Goal: Task Accomplishment & Management: Complete application form

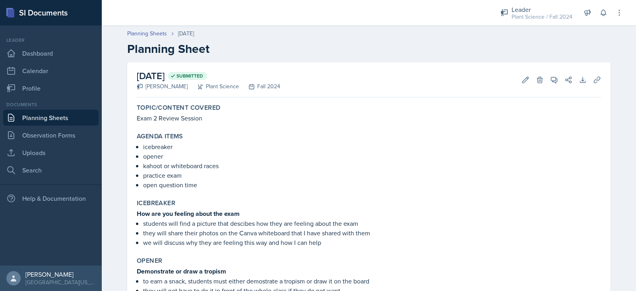
click at [80, 120] on link "Planning Sheets" at bounding box center [50, 118] width 95 height 16
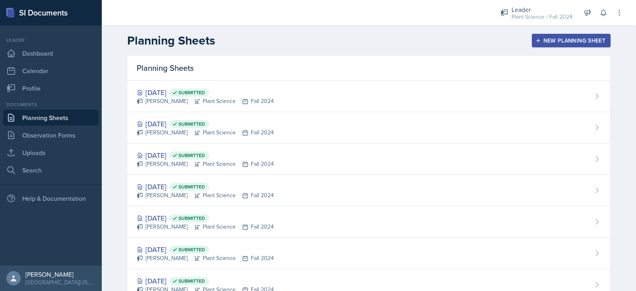
click at [554, 38] on div "New Planning Sheet" at bounding box center [571, 40] width 68 height 6
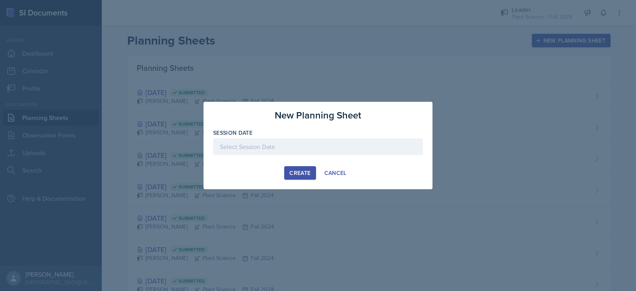
click at [356, 145] on div at bounding box center [318, 146] width 210 height 17
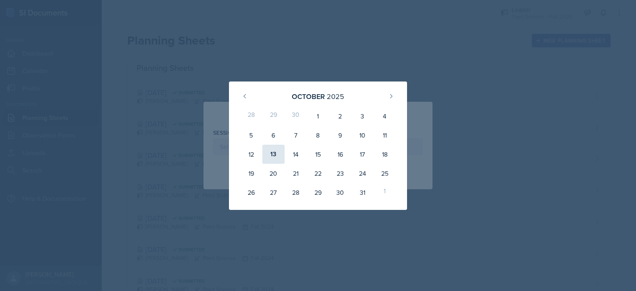
click at [274, 154] on div "13" at bounding box center [273, 154] width 22 height 19
type input "[DATE]"
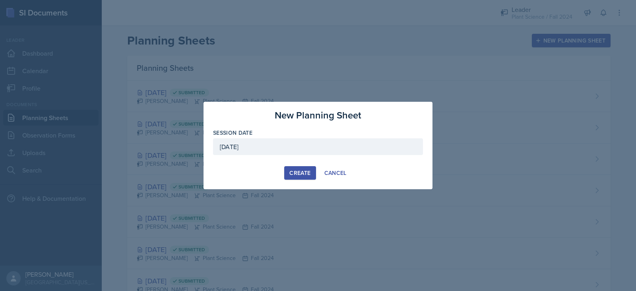
click at [301, 170] on div "Create" at bounding box center [299, 173] width 21 height 6
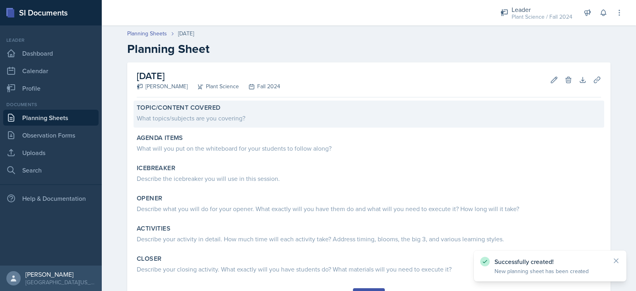
click at [255, 115] on div "What topics/subjects are you covering?" at bounding box center [369, 118] width 464 height 10
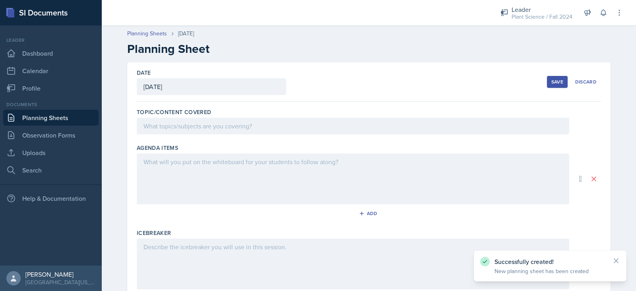
click at [255, 118] on div at bounding box center [353, 126] width 433 height 17
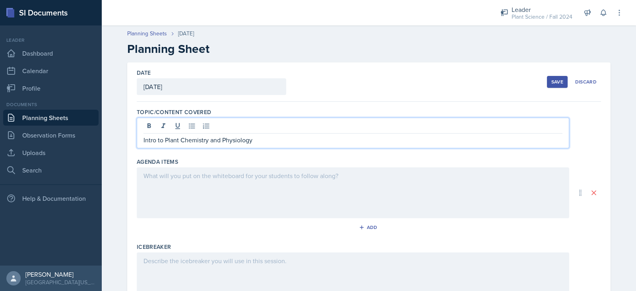
click at [242, 181] on div at bounding box center [353, 192] width 433 height 51
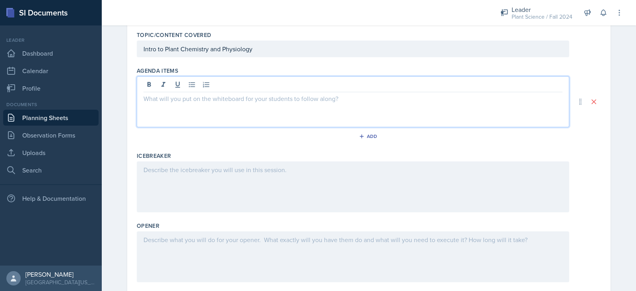
scroll to position [77, 0]
click at [192, 175] on div at bounding box center [353, 186] width 433 height 51
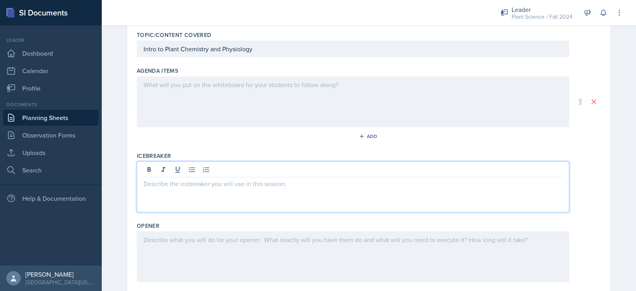
scroll to position [91, 0]
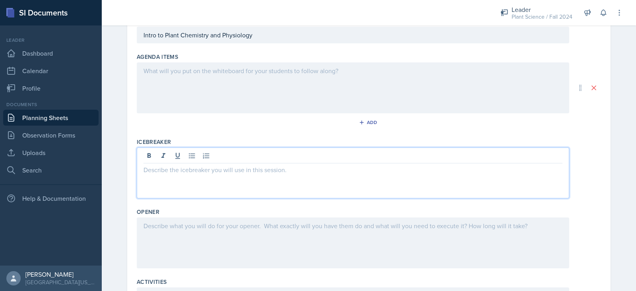
click at [185, 225] on div at bounding box center [353, 242] width 433 height 51
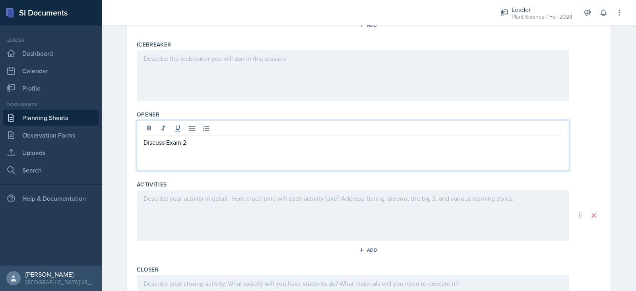
scroll to position [188, 0]
drag, startPoint x: 197, startPoint y: 140, endPoint x: 120, endPoint y: 143, distance: 76.4
click at [120, 143] on div "Date [DATE] [DATE] 28 29 30 1 2 3 4 5 6 7 8 9 10 11 12 13 14 15 16 17 18 19 20 …" at bounding box center [369, 123] width 509 height 499
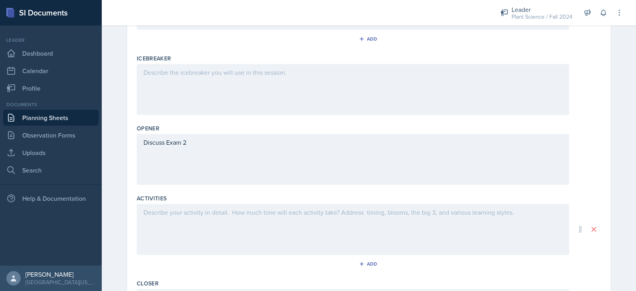
click at [143, 148] on div "Discuss Exam 2" at bounding box center [353, 159] width 433 height 51
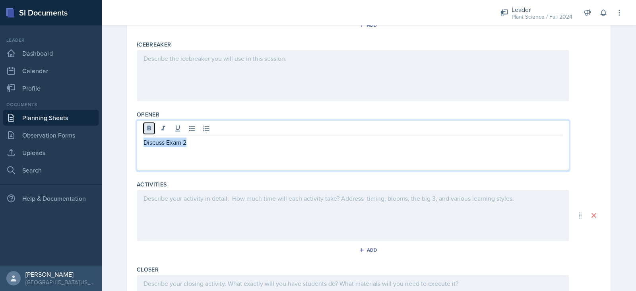
click at [145, 126] on icon at bounding box center [149, 128] width 8 height 8
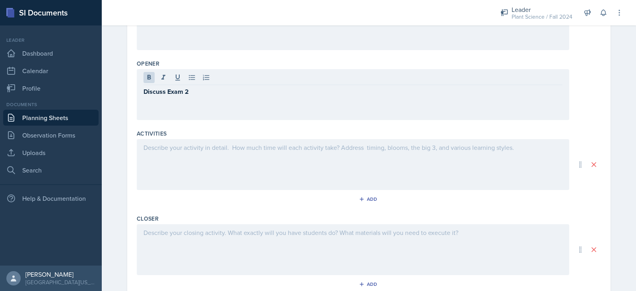
click at [153, 155] on div at bounding box center [353, 164] width 433 height 51
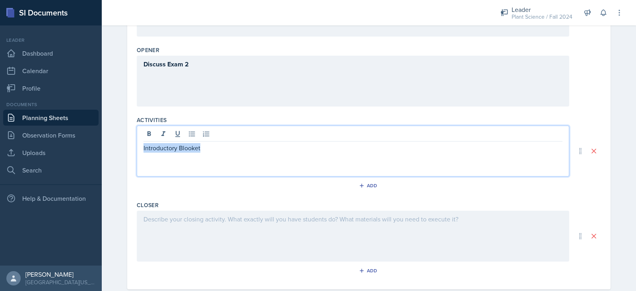
drag, startPoint x: 204, startPoint y: 146, endPoint x: 122, endPoint y: 146, distance: 81.9
click at [122, 146] on div "Date [DATE] [DATE] 28 29 30 1 2 3 4 5 6 7 8 9 10 11 12 13 14 15 16 17 18 19 20 …" at bounding box center [369, 59] width 509 height 499
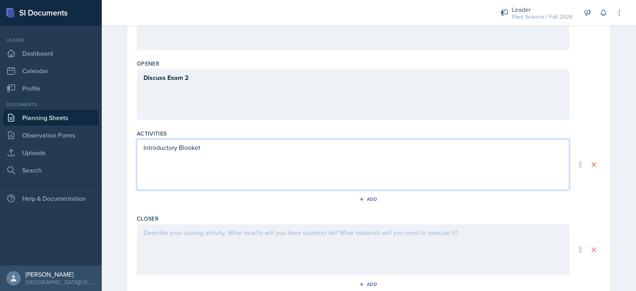
click at [148, 159] on div "Introductory Blooket" at bounding box center [353, 164] width 433 height 51
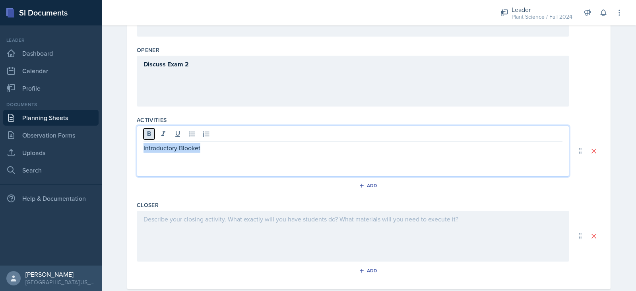
click at [145, 135] on icon at bounding box center [149, 134] width 8 height 8
click at [175, 221] on div at bounding box center [353, 236] width 433 height 51
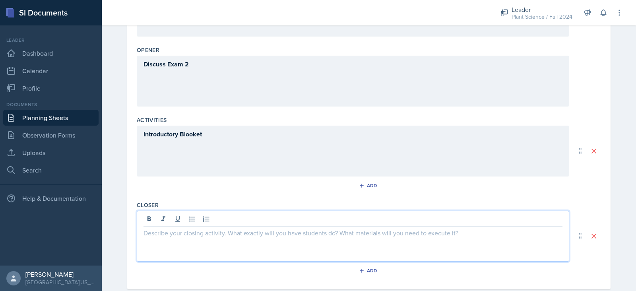
scroll to position [270, 0]
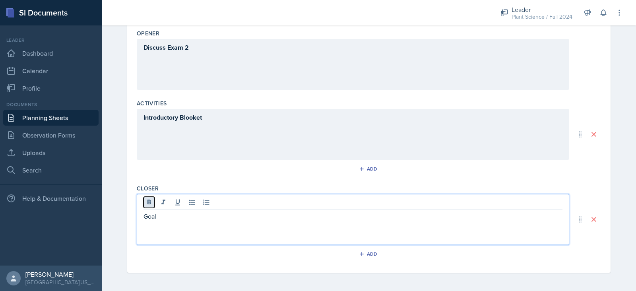
click at [148, 201] on icon at bounding box center [150, 202] width 4 height 5
drag, startPoint x: 159, startPoint y: 215, endPoint x: 140, endPoint y: 216, distance: 19.5
click at [144, 216] on p "Goal" at bounding box center [353, 217] width 419 height 10
click at [145, 205] on icon at bounding box center [149, 202] width 8 height 8
click at [155, 212] on p "Goal" at bounding box center [353, 217] width 419 height 10
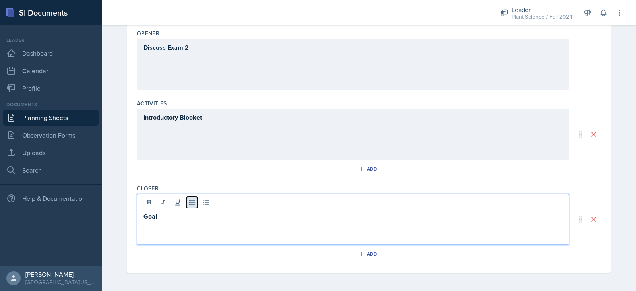
click at [188, 203] on icon at bounding box center [192, 202] width 8 height 8
click at [344, 223] on p "each student will set a goal for their end grade in Plant Science" at bounding box center [356, 226] width 413 height 10
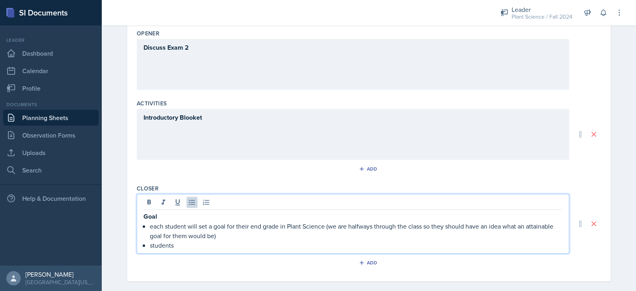
click at [298, 243] on p "students" at bounding box center [356, 246] width 413 height 10
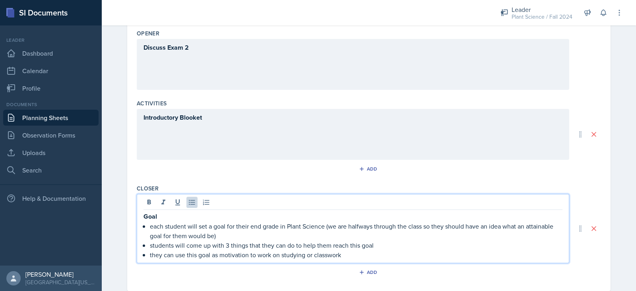
click at [238, 134] on div "Introductory Blooket" at bounding box center [353, 134] width 433 height 51
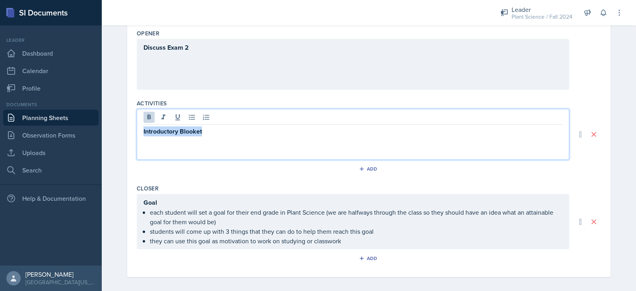
scroll to position [274, 0]
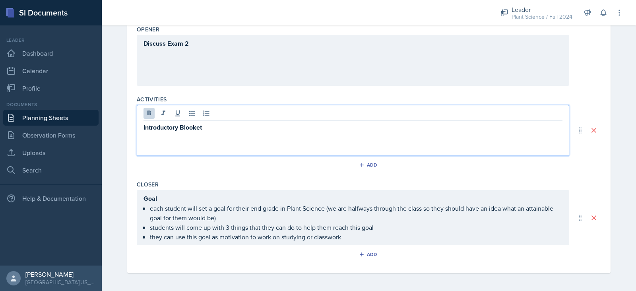
click at [228, 134] on div "Introductory Blooket" at bounding box center [353, 130] width 433 height 51
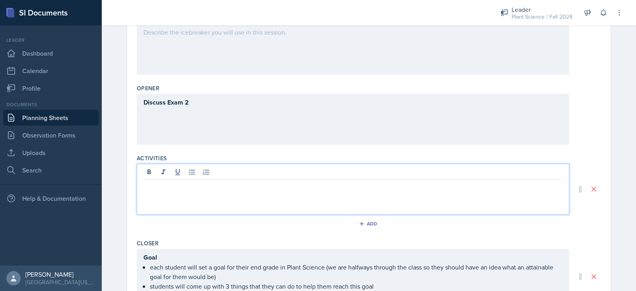
scroll to position [222, 0]
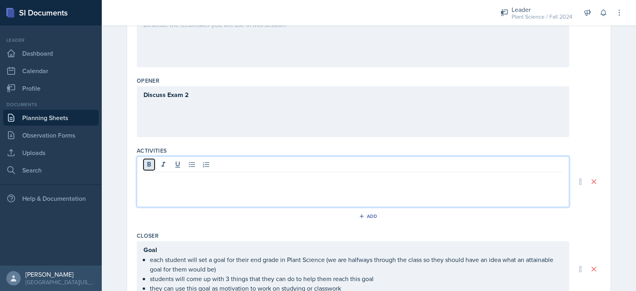
click at [147, 166] on icon at bounding box center [149, 165] width 8 height 8
click at [144, 175] on p at bounding box center [353, 179] width 419 height 10
click at [145, 166] on icon at bounding box center [149, 165] width 8 height 8
click at [207, 176] on p "Introductory Blooker" at bounding box center [353, 179] width 419 height 10
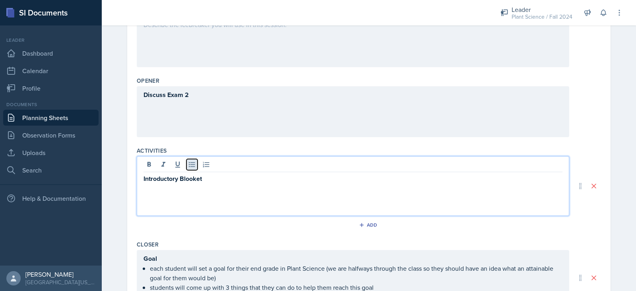
click at [189, 165] on icon at bounding box center [192, 165] width 8 height 8
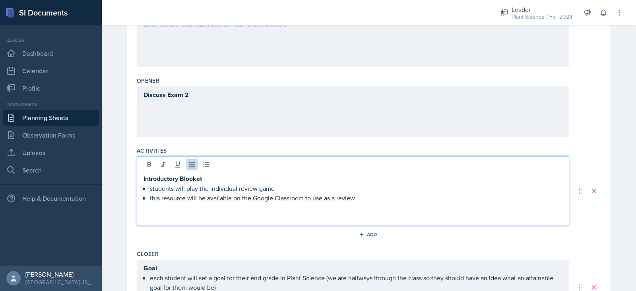
click at [282, 186] on p "students will play the individual review game" at bounding box center [356, 189] width 413 height 10
click at [369, 194] on p "this resource will be available on the Google Classroom to use as a review" at bounding box center [356, 198] width 413 height 10
click at [301, 187] on p "students will play the individual review game" at bounding box center [356, 189] width 413 height 10
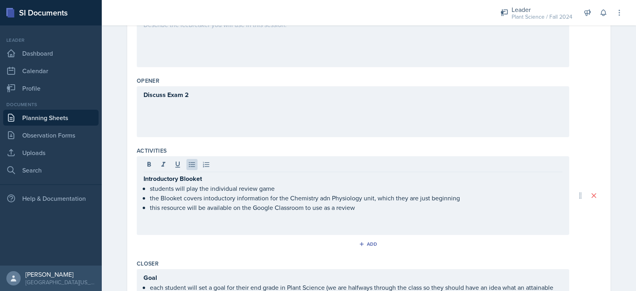
click at [212, 121] on div "Discuss Exam 2" at bounding box center [353, 111] width 433 height 51
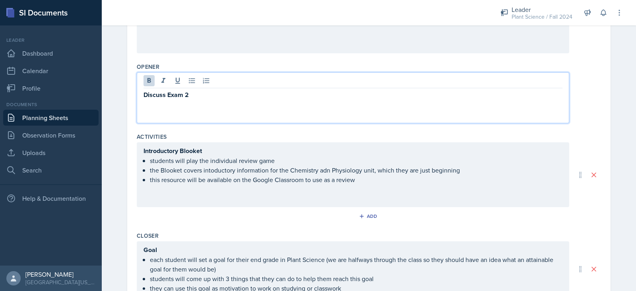
click at [212, 121] on div "Discuss Exam 2" at bounding box center [353, 97] width 433 height 51
click at [211, 103] on div "Discuss Exam 2" at bounding box center [353, 97] width 433 height 51
click at [204, 97] on p "Discuss Exam 2" at bounding box center [353, 95] width 419 height 10
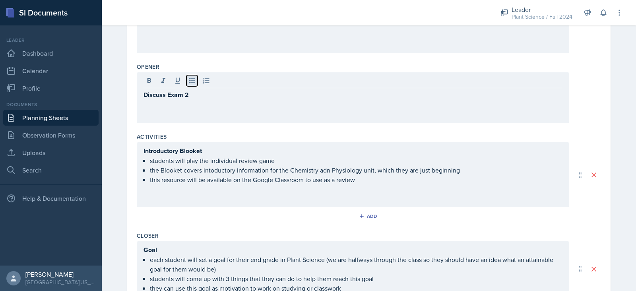
click at [189, 84] on icon at bounding box center [192, 81] width 8 height 8
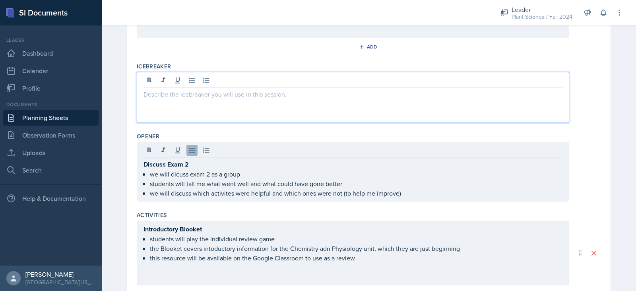
click at [189, 89] on p at bounding box center [353, 94] width 419 height 10
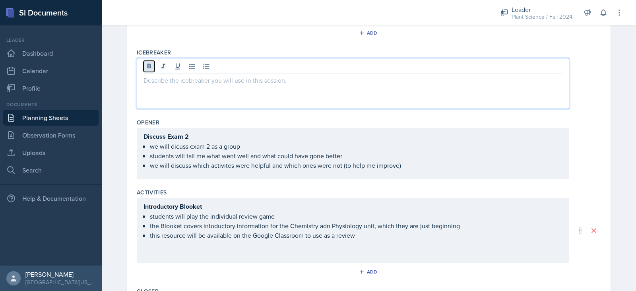
click at [147, 65] on icon at bounding box center [149, 66] width 8 height 8
click at [189, 64] on icon at bounding box center [192, 66] width 8 height 8
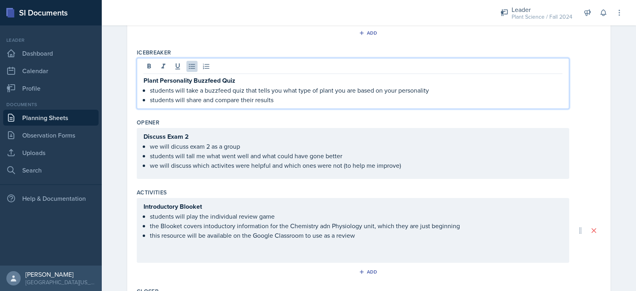
click at [254, 34] on div "Add" at bounding box center [369, 34] width 464 height 15
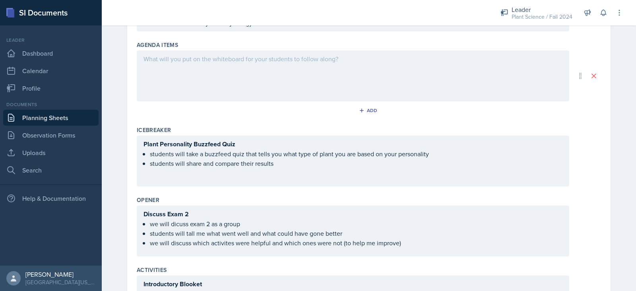
scroll to position [55, 0]
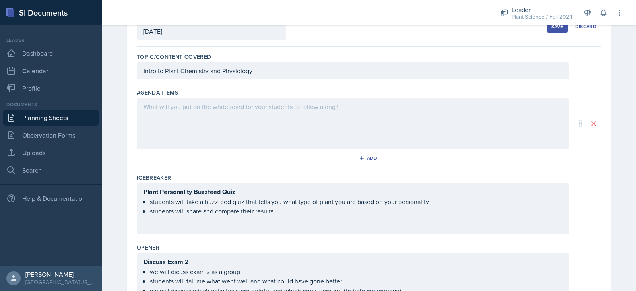
click at [278, 215] on div "Plant Personality Buzzfeed Quiz students will take a buzzfeed quiz that tells y…" at bounding box center [353, 208] width 433 height 51
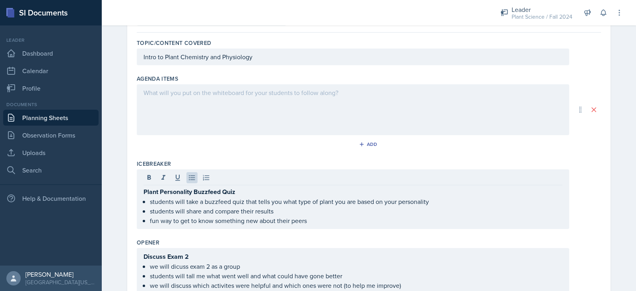
click at [276, 103] on div at bounding box center [353, 109] width 433 height 51
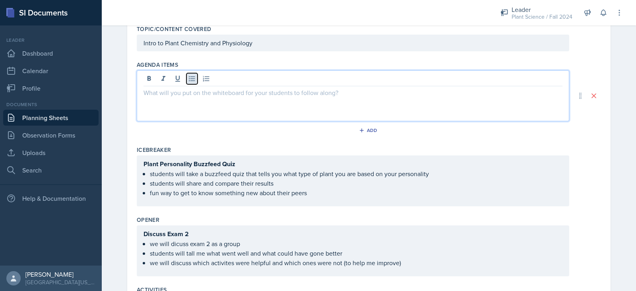
click at [189, 78] on icon at bounding box center [192, 78] width 6 height 5
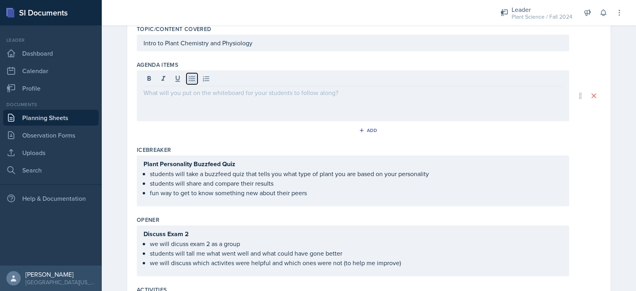
click at [189, 78] on icon at bounding box center [192, 78] width 6 height 5
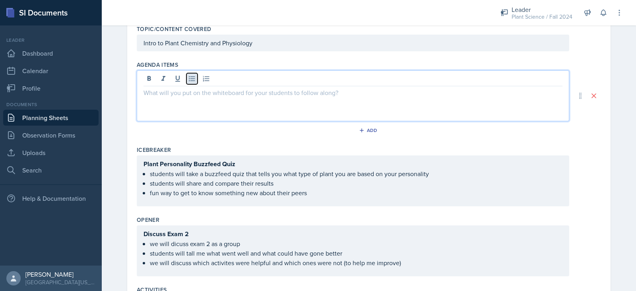
click at [189, 80] on icon at bounding box center [192, 78] width 6 height 5
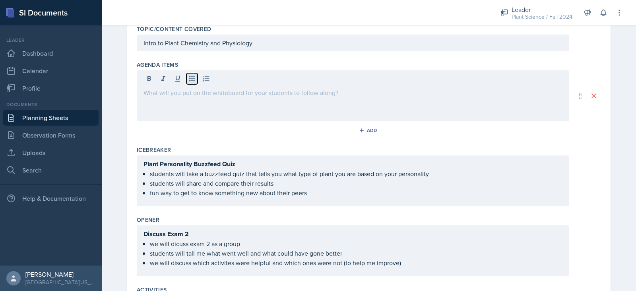
click at [189, 80] on icon at bounding box center [192, 78] width 6 height 5
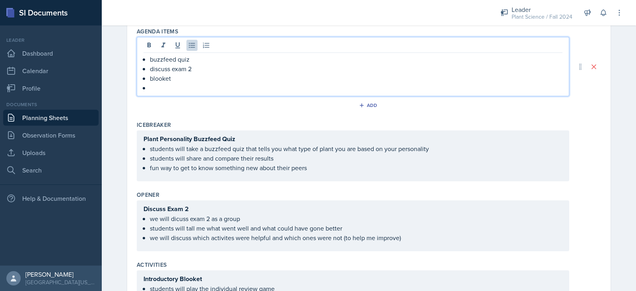
scroll to position [116, 0]
click at [202, 106] on div "Add" at bounding box center [369, 107] width 464 height 15
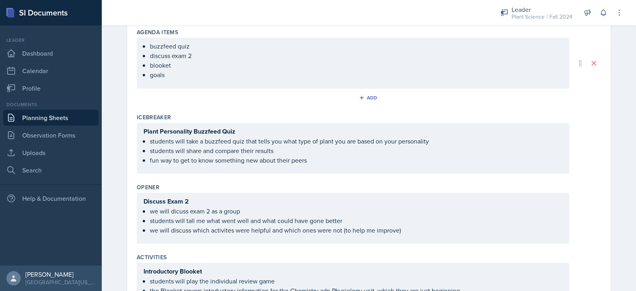
click at [188, 74] on ul "buzzfeed quiz discuss exam 2 blooket goals" at bounding box center [356, 60] width 413 height 38
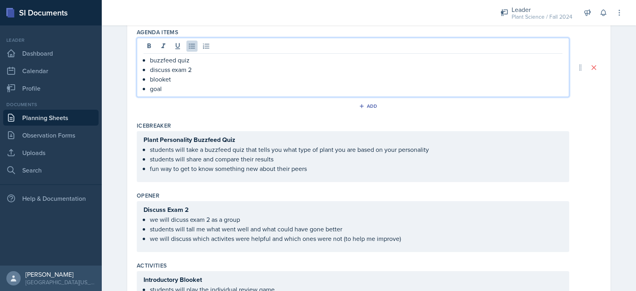
click at [150, 89] on p "goal" at bounding box center [356, 89] width 413 height 10
click at [159, 106] on div "Add" at bounding box center [369, 107] width 464 height 15
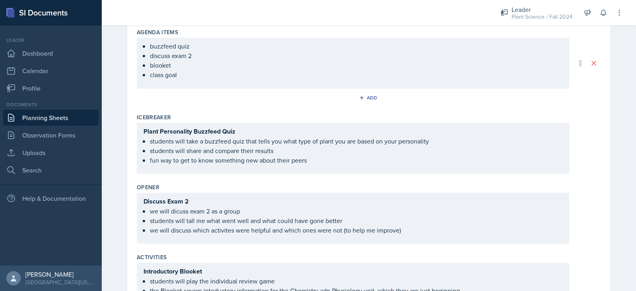
scroll to position [0, 0]
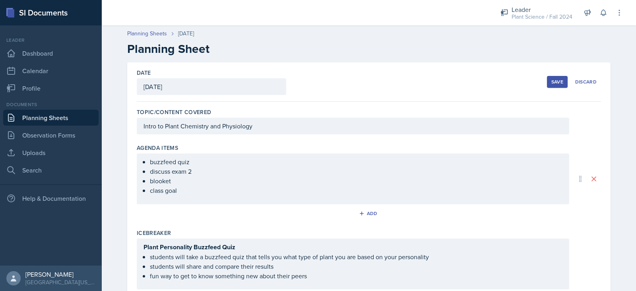
click at [552, 85] on button "Save" at bounding box center [557, 82] width 21 height 12
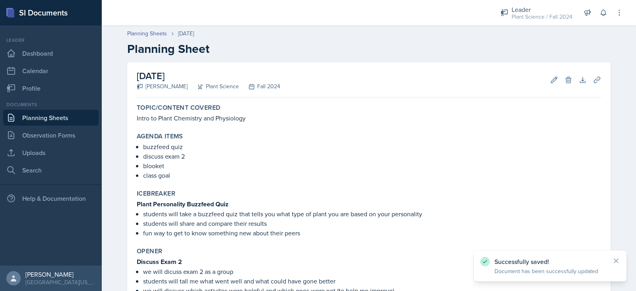
scroll to position [198, 0]
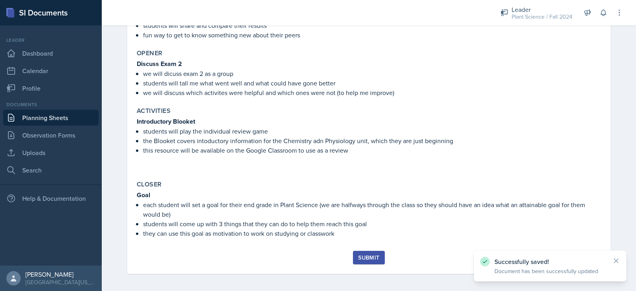
click at [365, 260] on button "Submit" at bounding box center [368, 258] width 31 height 14
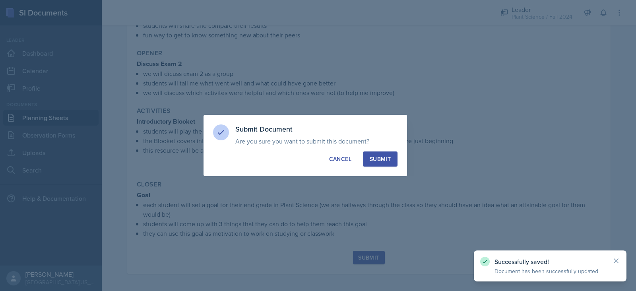
click at [384, 157] on div "Submit" at bounding box center [380, 159] width 21 height 8
